Goal: Navigation & Orientation: Understand site structure

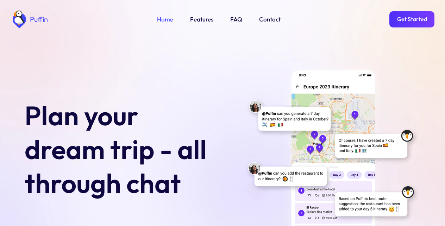
click at [201, 18] on link "Features" at bounding box center [201, 19] width 23 height 9
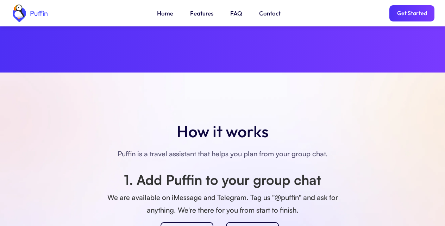
scroll to position [495, 0]
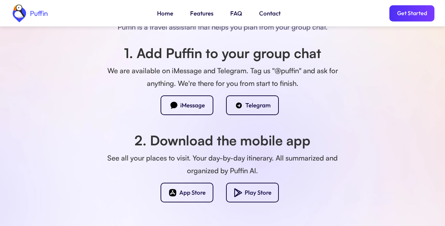
click at [251, 103] on div "Telegram" at bounding box center [258, 105] width 25 height 8
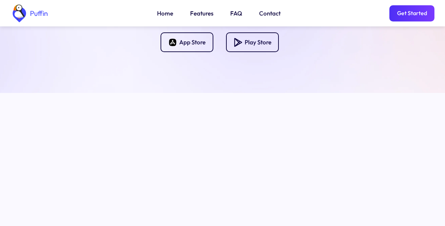
scroll to position [749, 0]
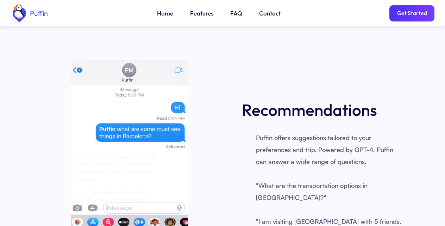
click at [234, 13] on link "FAQ" at bounding box center [236, 13] width 12 height 9
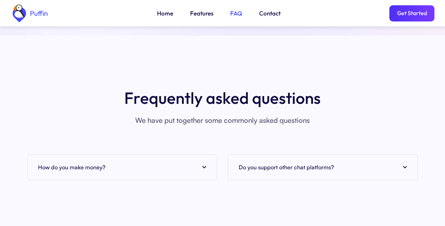
scroll to position [2570, 0]
click at [202, 162] on div "How do you make money?" at bounding box center [122, 167] width 168 height 11
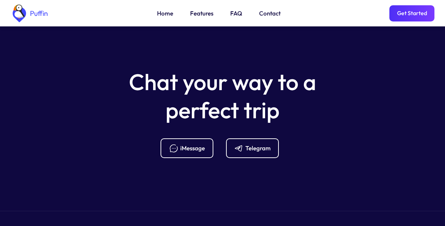
scroll to position [2824, 0]
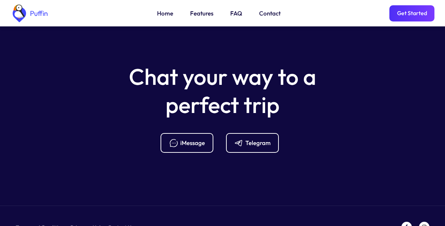
click at [266, 13] on link "Contact" at bounding box center [269, 13] width 21 height 9
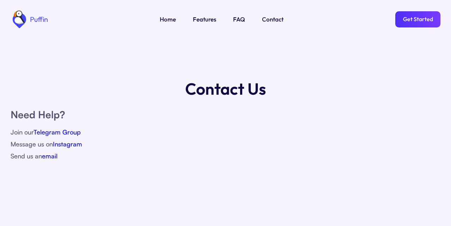
click at [413, 18] on link "Get Started" at bounding box center [417, 19] width 45 height 16
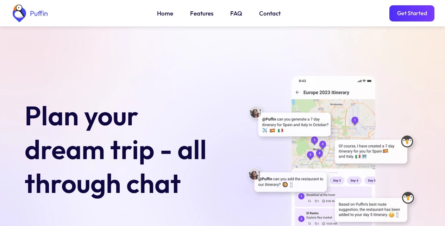
scroll to position [2793, 0]
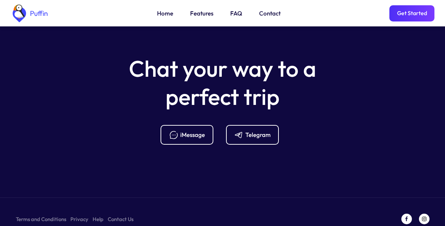
click at [165, 13] on link "Home" at bounding box center [165, 13] width 16 height 9
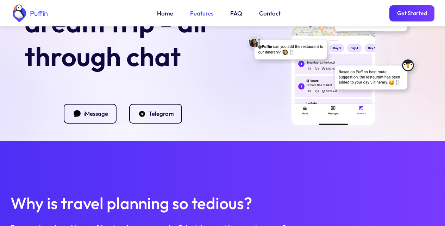
scroll to position [254, 0]
